Goal: Find specific page/section: Find specific page/section

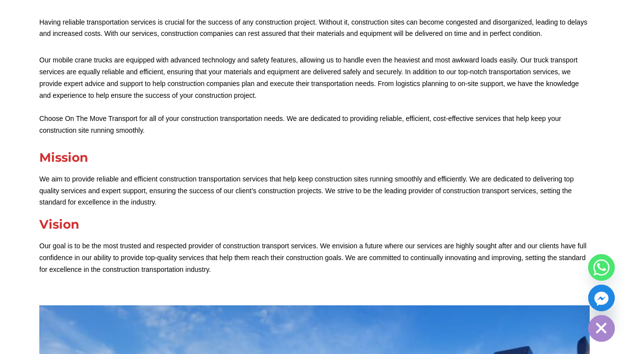
scroll to position [291, 0]
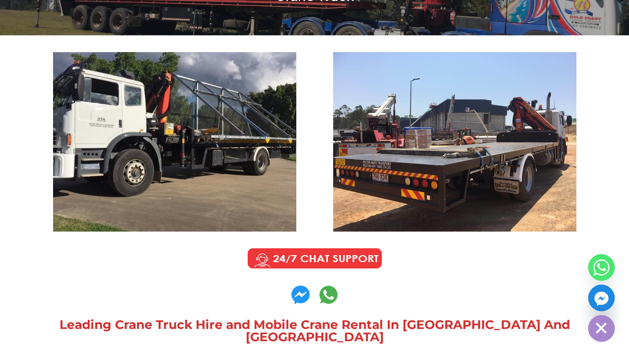
scroll to position [207, 0]
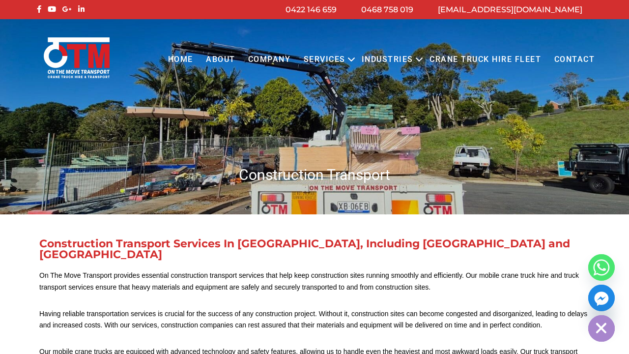
scroll to position [177, 0]
